Goal: Task Accomplishment & Management: Manage account settings

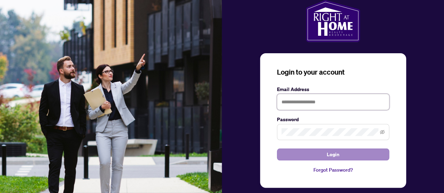
type input "**********"
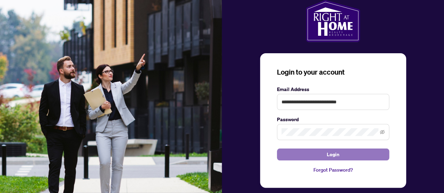
click at [331, 154] on span "Login" at bounding box center [333, 154] width 13 height 11
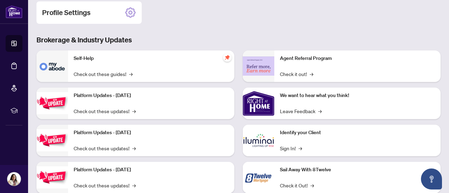
scroll to position [113, 0]
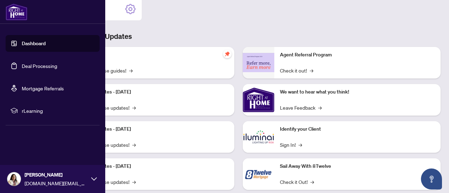
click at [22, 67] on link "Deal Processing" at bounding box center [39, 66] width 35 height 6
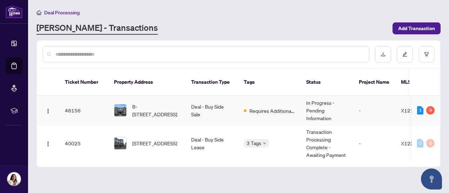
click at [270, 109] on td "Requires Additional Docs" at bounding box center [269, 110] width 62 height 29
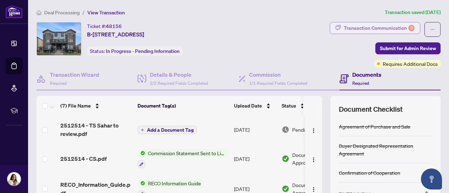
click at [360, 30] on div "Transaction Communication 9" at bounding box center [379, 27] width 71 height 11
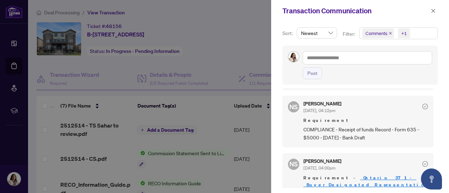
scroll to position [516, 0]
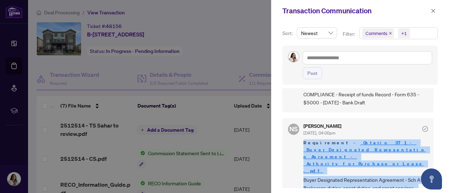
drag, startPoint x: 301, startPoint y: 139, endPoint x: 334, endPoint y: 178, distance: 51.8
click at [334, 178] on div "NS [PERSON_NAME] [DATE], 04:00pm Requirement - _Ontario__371_-_Buyer_Designated…" at bounding box center [358, 162] width 151 height 88
copy div "Requirement - _Ontario__371_-_Buyer_Designated_Representation_Agreement_-_Autho…"
